Goal: Information Seeking & Learning: Compare options

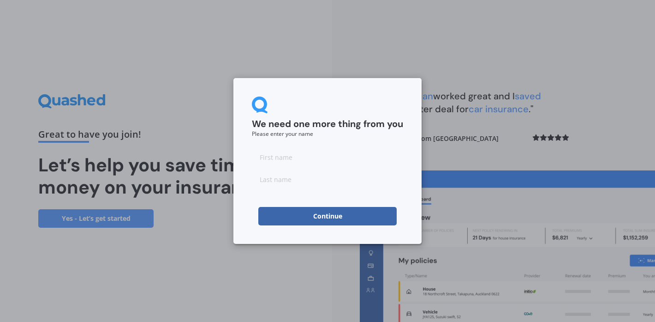
click at [279, 161] on input at bounding box center [327, 157] width 151 height 18
type input "[PERSON_NAME]"
click at [274, 178] on input at bounding box center [327, 179] width 151 height 18
type input "Ceelen"
click at [332, 211] on button "Continue" at bounding box center [327, 216] width 138 height 18
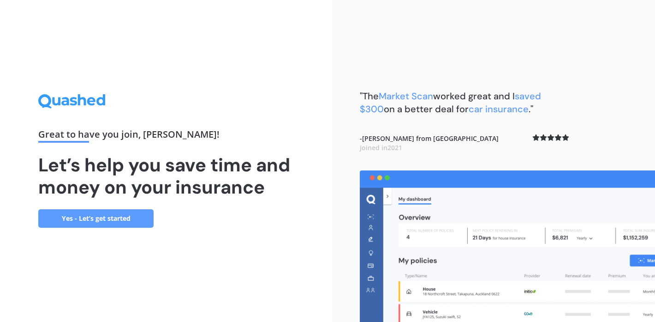
click at [96, 215] on link "Yes - Let’s get started" at bounding box center [95, 218] width 115 height 18
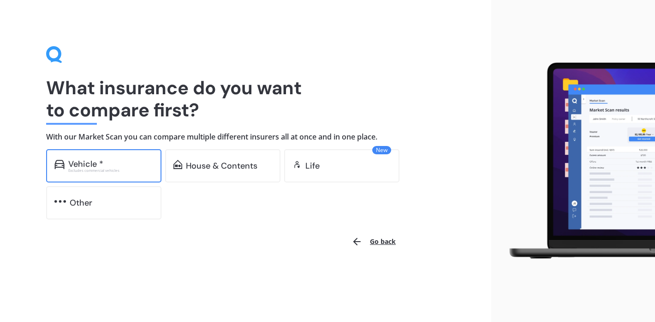
click at [129, 167] on div "Vehicle *" at bounding box center [110, 163] width 85 height 9
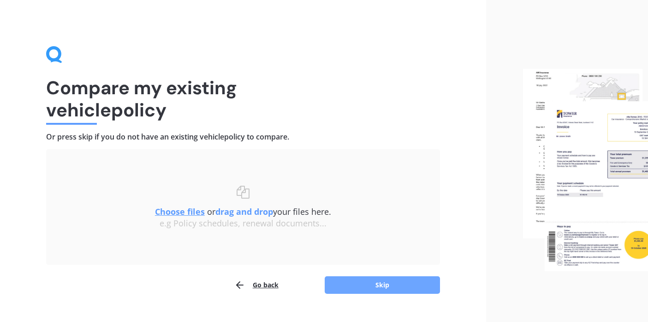
click at [371, 282] on button "Skip" at bounding box center [382, 285] width 115 height 18
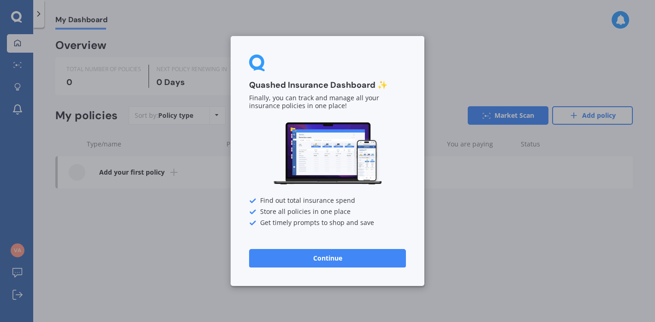
click at [302, 261] on button "Continue" at bounding box center [327, 258] width 157 height 18
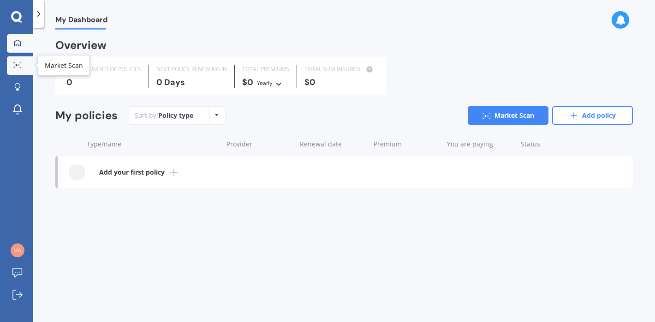
click at [14, 62] on icon at bounding box center [14, 62] width 1 height 1
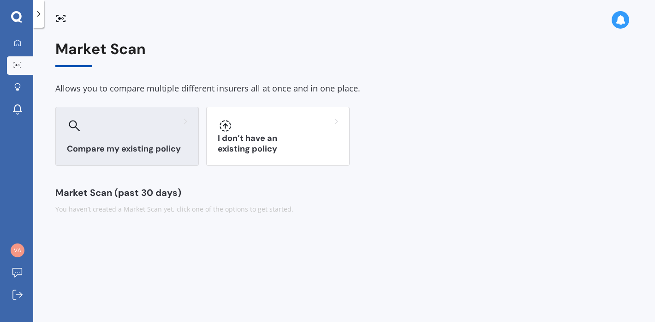
click at [127, 138] on div "Compare my existing policy" at bounding box center [126, 136] width 143 height 59
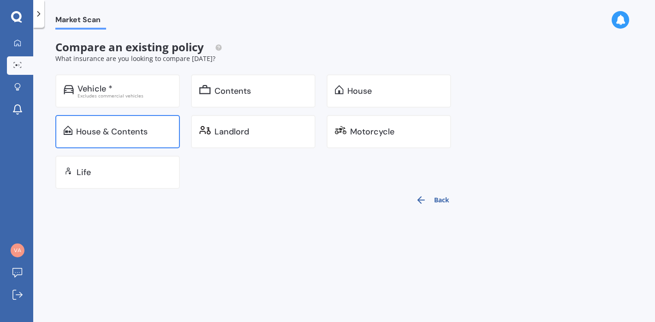
click at [128, 135] on div "House & Contents" at bounding box center [112, 131] width 72 height 9
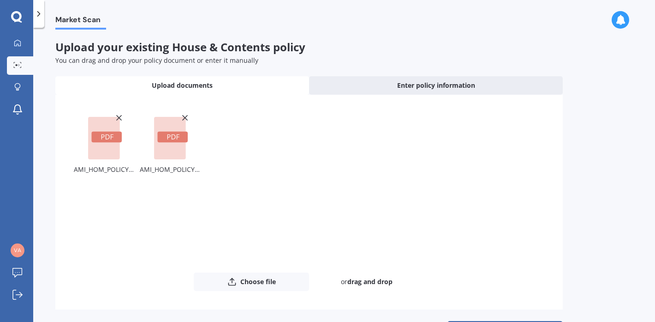
scroll to position [34, 0]
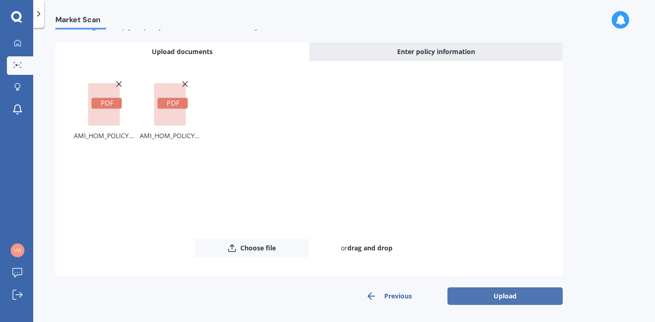
click at [502, 295] on button "Upload" at bounding box center [505, 296] width 115 height 18
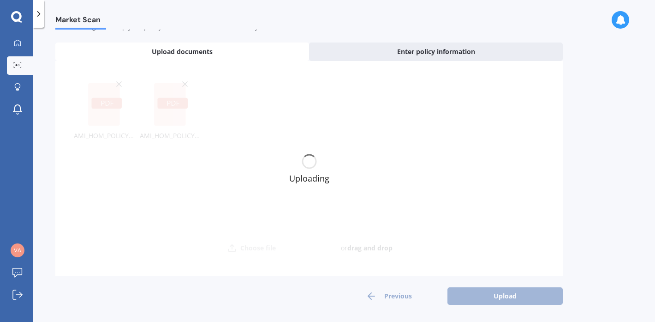
scroll to position [0, 0]
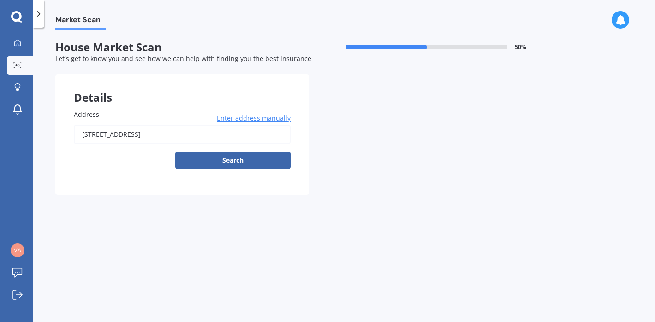
click at [224, 163] on button "Search" at bounding box center [232, 160] width 115 height 18
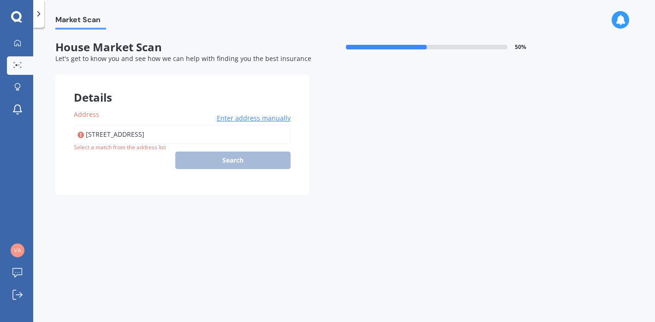
type input "[STREET_ADDRESS]"
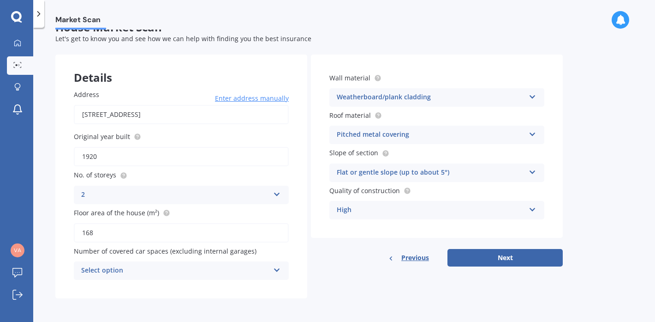
scroll to position [20, 0]
click at [279, 269] on icon at bounding box center [277, 267] width 8 height 6
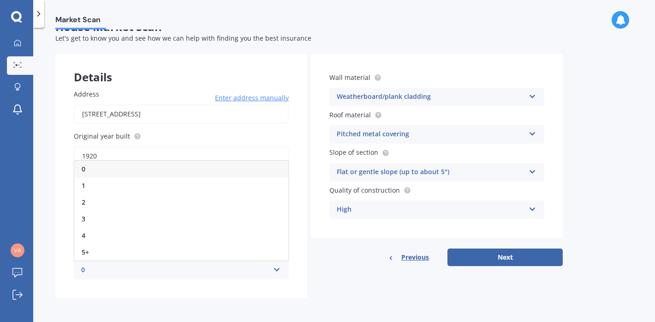
click at [206, 167] on div "0" at bounding box center [181, 169] width 214 height 17
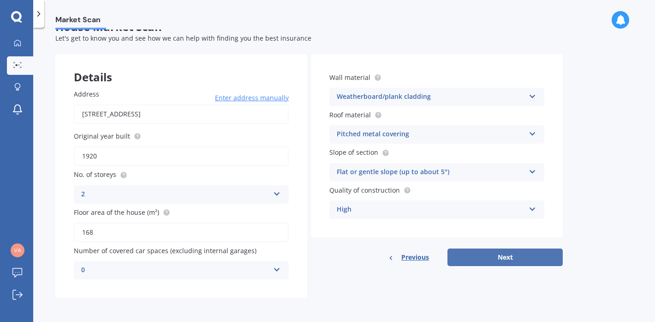
click at [507, 255] on button "Next" at bounding box center [505, 257] width 115 height 18
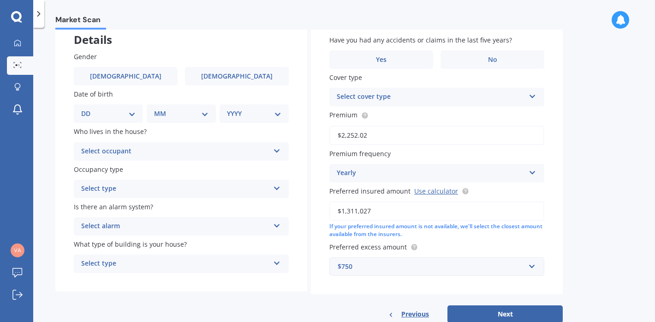
scroll to position [59, 0]
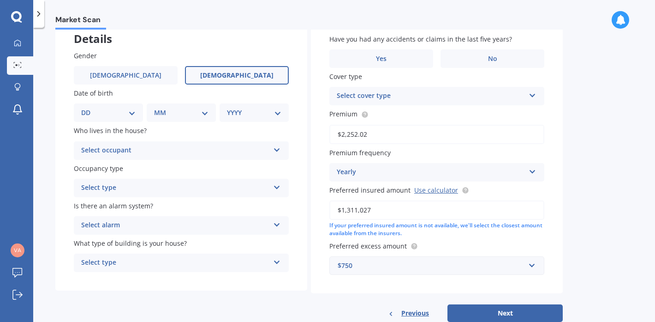
click at [238, 76] on span "[DEMOGRAPHIC_DATA]" at bounding box center [236, 76] width 73 height 8
click at [0, 0] on input "[DEMOGRAPHIC_DATA]" at bounding box center [0, 0] width 0 height 0
click at [128, 111] on select "DD 01 02 03 04 05 06 07 08 09 10 11 12 13 14 15 16 17 18 19 20 21 22 23 24 25 2…" at bounding box center [108, 112] width 54 height 10
select select "20"
click at [89, 107] on select "DD 01 02 03 04 05 06 07 08 09 10 11 12 13 14 15 16 17 18 19 20 21 22 23 24 25 2…" at bounding box center [108, 112] width 54 height 10
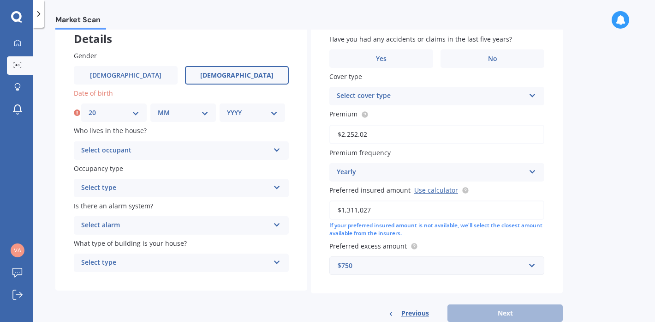
click at [185, 111] on select "MM 01 02 03 04 05 06 07 08 09 10 11 12" at bounding box center [183, 112] width 51 height 10
select select "05"
click at [158, 107] on select "MM 01 02 03 04 05 06 07 08 09 10 11 12" at bounding box center [183, 112] width 51 height 10
click at [255, 107] on select "YYYY 2009 2008 2007 2006 2005 2004 2003 2002 2001 2000 1999 1998 1997 1996 1995…" at bounding box center [252, 112] width 51 height 10
select select "1972"
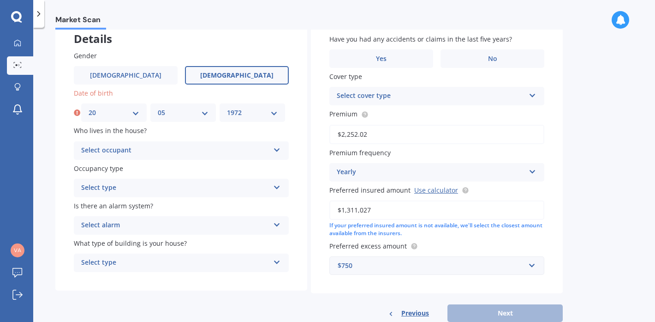
click at [227, 107] on select "YYYY 2009 2008 2007 2006 2005 2004 2003 2002 2001 2000 1999 1998 1997 1996 1995…" at bounding box center [252, 112] width 51 height 10
click at [172, 148] on div "Select occupant" at bounding box center [175, 150] width 188 height 11
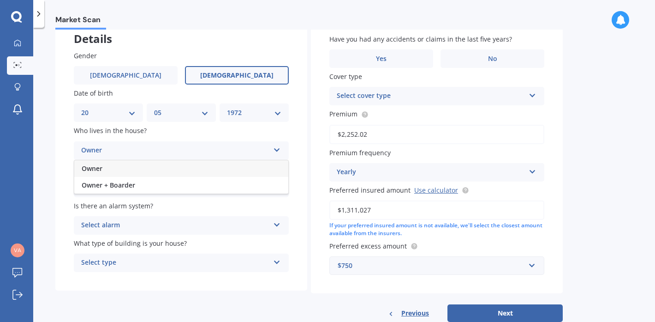
click at [160, 167] on div "Owner" at bounding box center [181, 168] width 214 height 17
click at [194, 190] on div "Select type" at bounding box center [175, 187] width 188 height 11
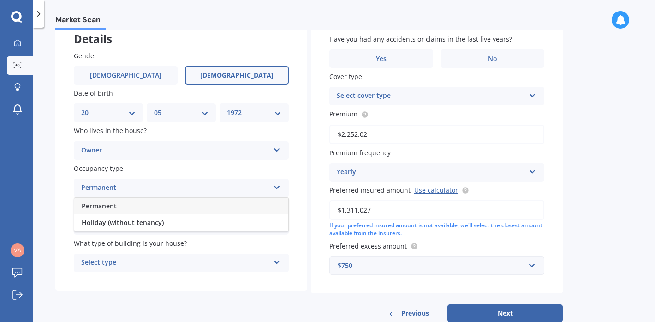
click at [121, 202] on div "Permanent" at bounding box center [181, 205] width 214 height 17
click at [276, 223] on icon at bounding box center [277, 223] width 8 height 6
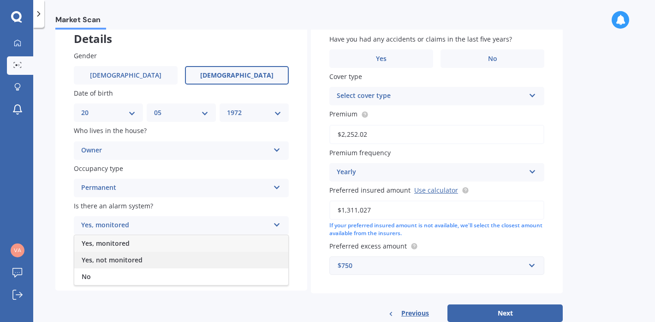
click at [217, 260] on div "Yes, not monitored" at bounding box center [181, 259] width 214 height 17
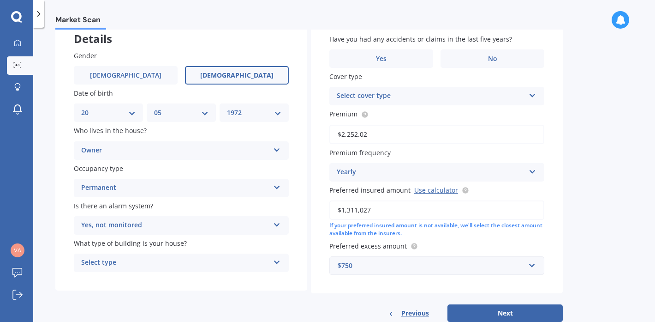
click at [273, 260] on icon at bounding box center [277, 260] width 8 height 6
click at [211, 206] on div "Freestanding" at bounding box center [181, 211] width 214 height 17
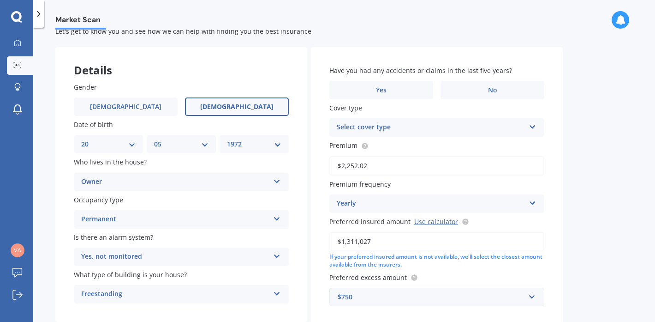
scroll to position [19, 0]
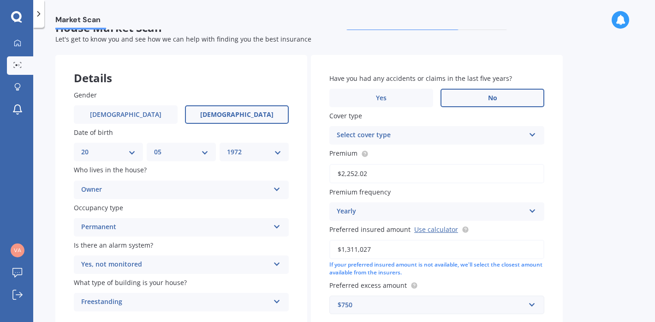
click at [489, 95] on span "No" at bounding box center [492, 98] width 9 height 8
click at [0, 0] on input "No" at bounding box center [0, 0] width 0 height 0
click at [532, 133] on icon at bounding box center [533, 133] width 8 height 6
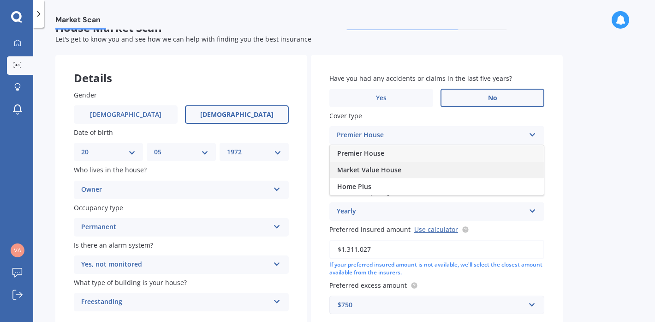
click at [394, 168] on span "Market Value House" at bounding box center [369, 169] width 64 height 9
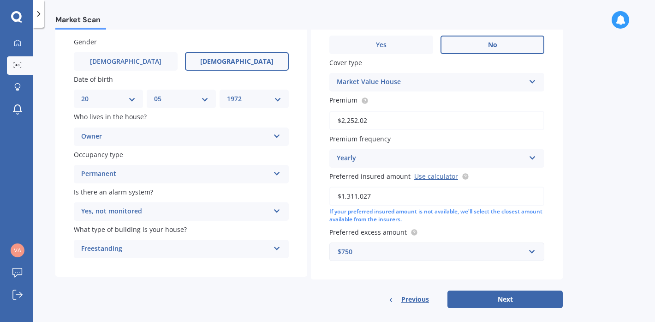
scroll to position [83, 0]
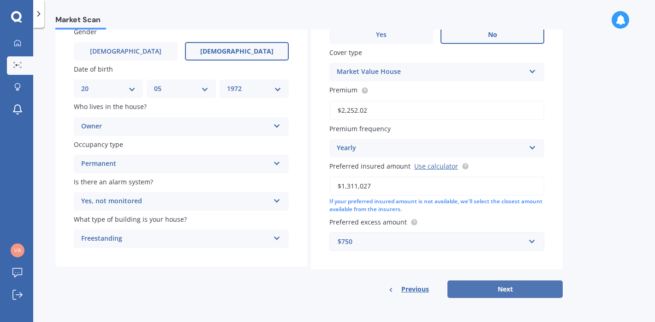
click at [501, 287] on button "Next" at bounding box center [505, 289] width 115 height 18
select select "20"
select select "05"
select select "1972"
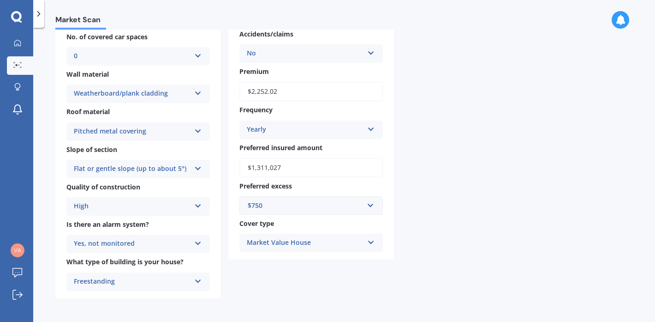
scroll to position [0, 0]
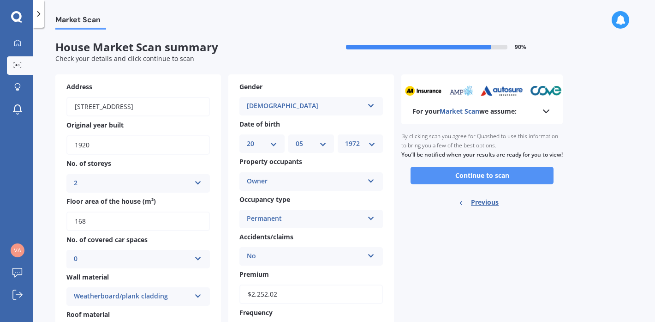
click at [458, 181] on button "Continue to scan" at bounding box center [482, 176] width 143 height 18
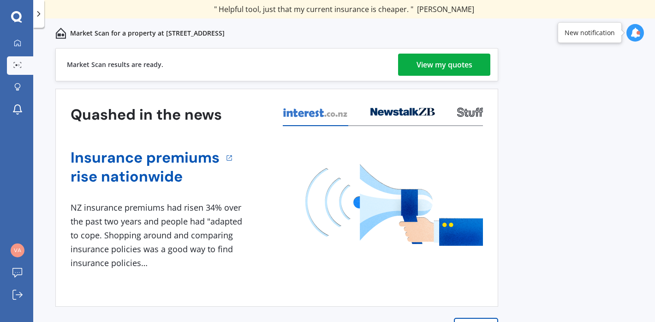
click at [447, 64] on div "View my quotes" at bounding box center [445, 65] width 56 height 22
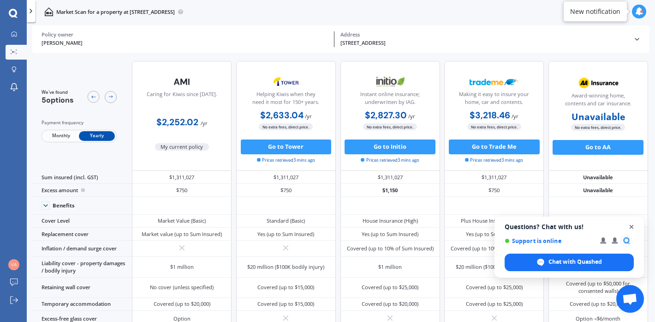
click at [632, 223] on span "Open chat" at bounding box center [632, 227] width 12 height 12
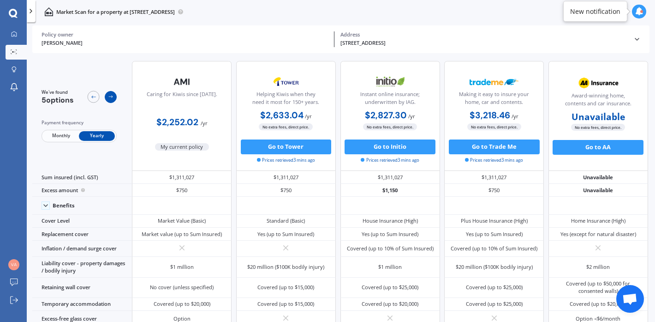
click at [113, 95] on icon at bounding box center [111, 97] width 6 height 6
click at [111, 96] on icon at bounding box center [111, 97] width 6 height 6
click at [91, 96] on icon at bounding box center [93, 97] width 6 height 6
click at [110, 96] on icon at bounding box center [110, 96] width 4 height 3
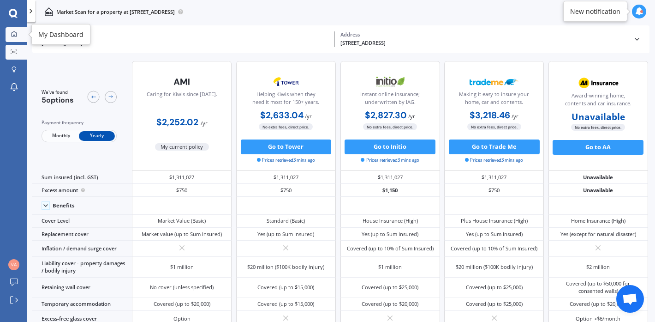
click at [15, 34] on icon at bounding box center [14, 34] width 6 height 6
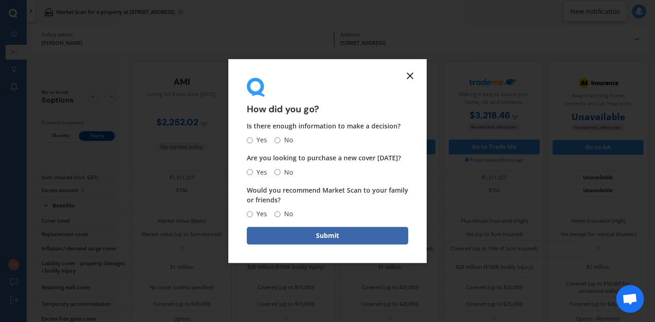
click at [279, 141] on input "No" at bounding box center [278, 140] width 6 height 6
radio input "true"
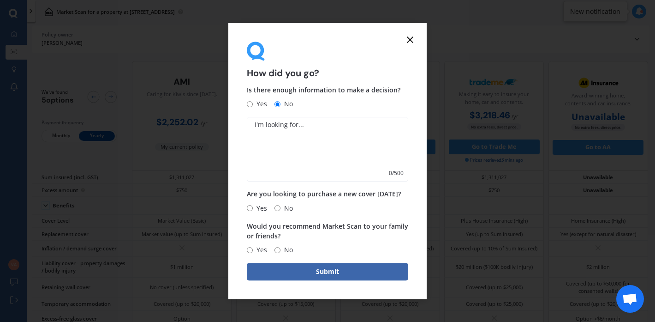
click at [269, 127] on textarea at bounding box center [327, 149] width 161 height 65
click at [344, 125] on textarea "They are not comparable polies," at bounding box center [327, 149] width 161 height 65
click at [359, 124] on textarea "They are not comparable policies," at bounding box center [327, 149] width 161 height 65
click at [365, 132] on textarea "They are not comparable policies, and there is not a great enough range of insu…" at bounding box center [327, 149] width 161 height 65
type textarea "They are not comparable policies, and there is not a great enough range of insu…"
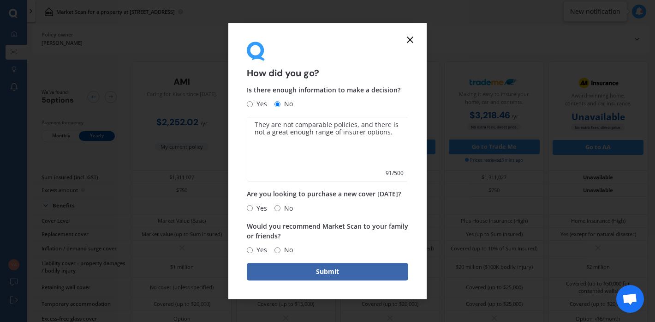
click at [250, 208] on input "Yes" at bounding box center [250, 208] width 6 height 6
radio input "true"
click at [276, 250] on input "No" at bounding box center [278, 250] width 6 height 6
radio input "true"
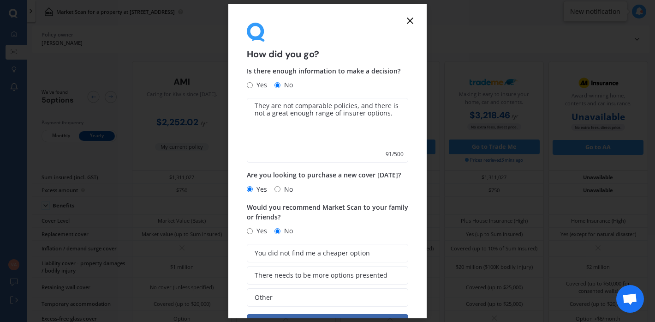
scroll to position [32, 0]
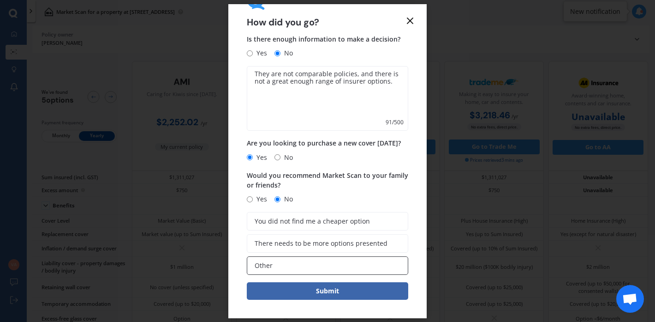
click at [284, 263] on label "Other" at bounding box center [327, 265] width 161 height 18
click at [0, 0] on input "Other" at bounding box center [0, 0] width 0 height 0
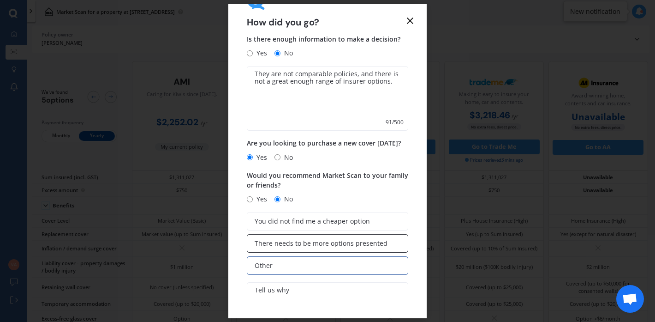
click at [256, 243] on span "There needs to be more options presented" at bounding box center [321, 243] width 133 height 8
click at [0, 0] on input "There needs to be more options presented" at bounding box center [0, 0] width 0 height 0
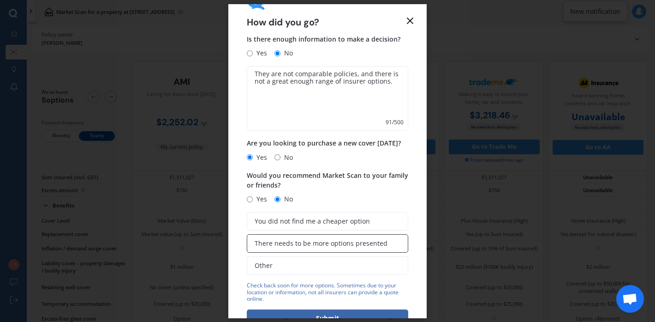
click at [269, 243] on span "There needs to be more options presented" at bounding box center [321, 243] width 133 height 8
click at [0, 0] on input "There needs to be more options presented" at bounding box center [0, 0] width 0 height 0
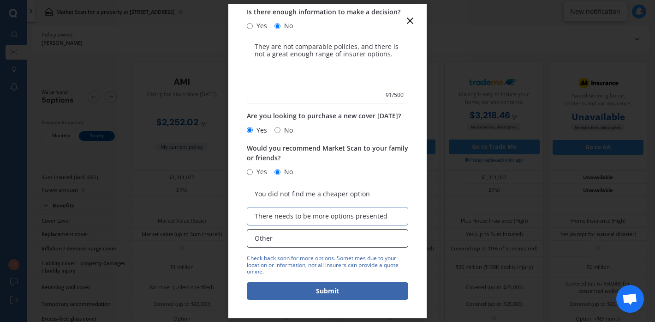
click at [276, 241] on label "Other" at bounding box center [327, 238] width 161 height 18
click at [0, 0] on input "Other" at bounding box center [0, 0] width 0 height 0
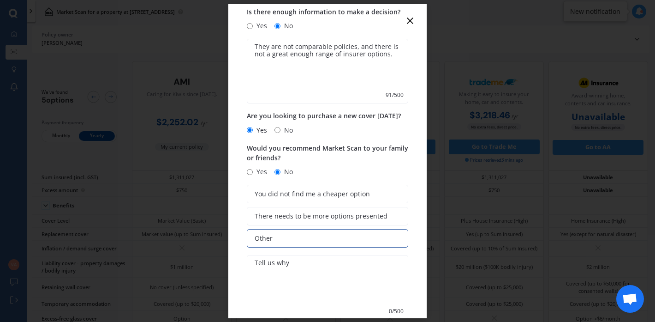
click at [323, 56] on textarea "They are not comparable policies, and there is not a great enough range of insu…" at bounding box center [327, 71] width 161 height 65
drag, startPoint x: 394, startPoint y: 55, endPoint x: 235, endPoint y: 42, distance: 159.8
click at [235, 42] on form "How did you go? Is there enough information to make a decision? Yes No They are…" at bounding box center [327, 161] width 198 height 314
click at [259, 268] on textarea at bounding box center [327, 287] width 161 height 65
paste textarea "They are not comparable policies, and there is not a great enough range of insu…"
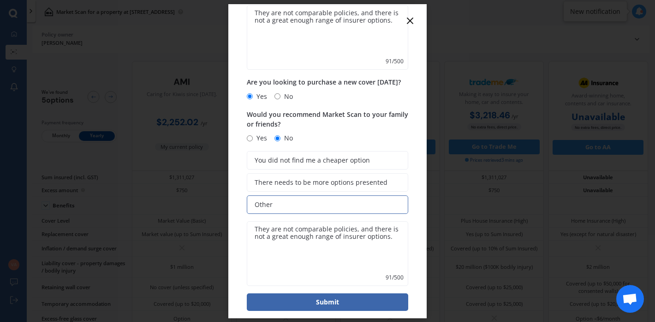
scroll to position [104, 0]
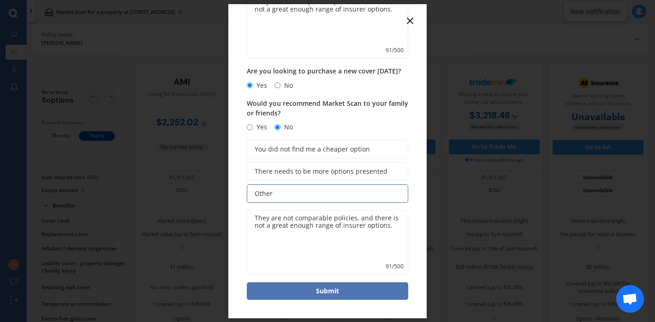
type textarea "They are not comparable policies, and there is not a great enough range of insu…"
click at [310, 291] on button "Submit" at bounding box center [327, 291] width 161 height 18
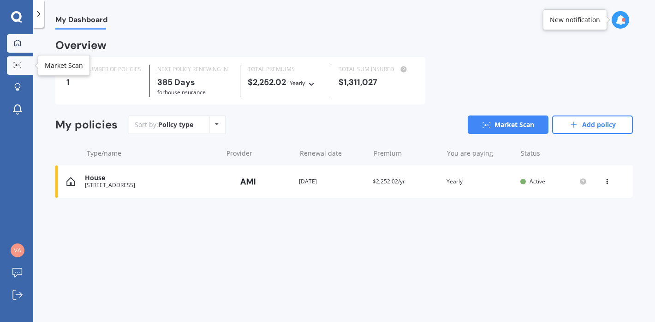
click at [23, 67] on div at bounding box center [18, 65] width 14 height 7
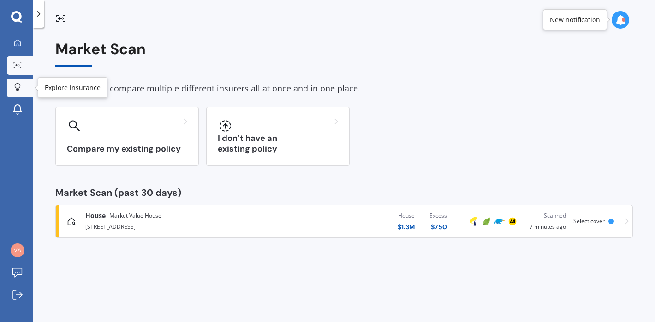
click at [19, 85] on icon at bounding box center [17, 87] width 6 height 8
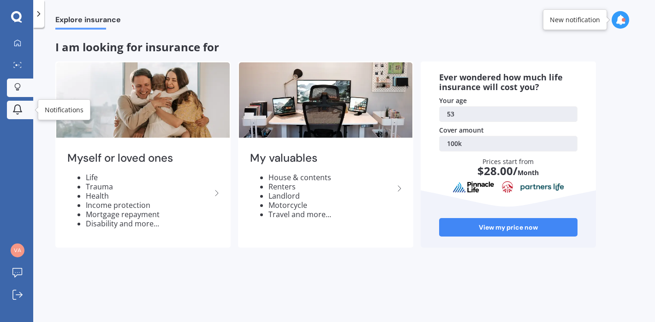
click at [17, 112] on icon at bounding box center [17, 109] width 11 height 11
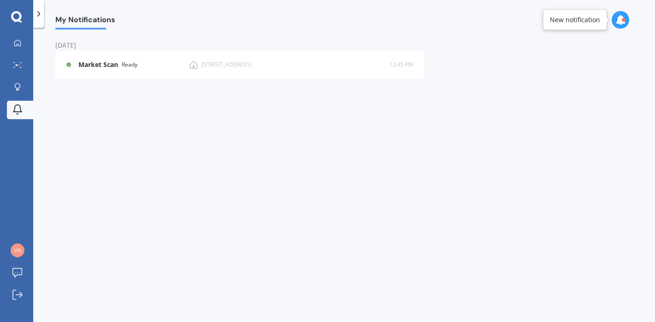
click at [40, 14] on polyline at bounding box center [39, 14] width 2 height 5
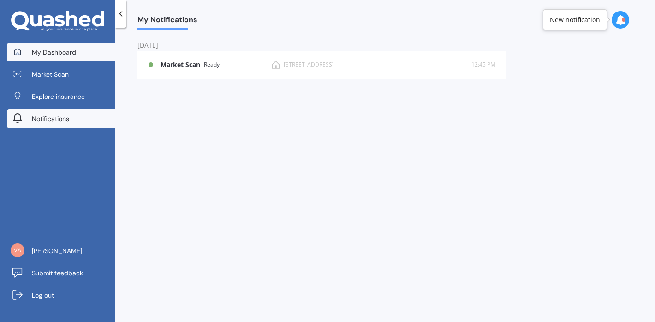
click at [57, 57] on link "My Dashboard" at bounding box center [61, 52] width 108 height 18
